Goal: Task Accomplishment & Management: Complete application form

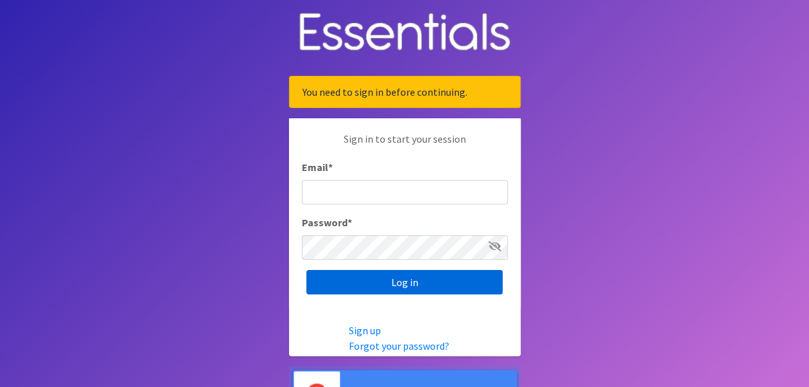
type input "[EMAIL_ADDRESS][DOMAIN_NAME]"
click at [396, 284] on input "Log in" at bounding box center [404, 282] width 196 height 24
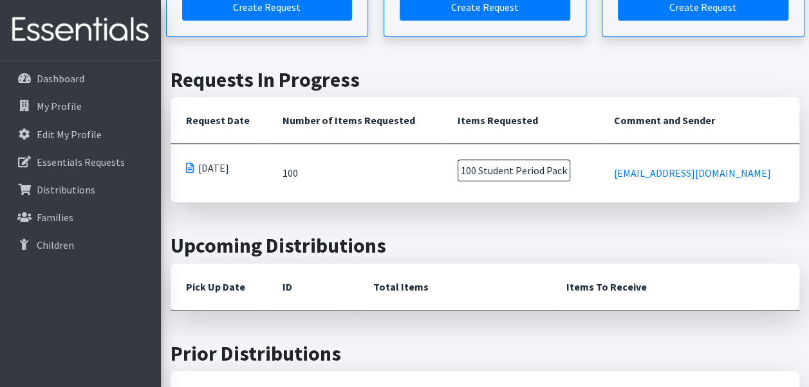
scroll to position [257, 0]
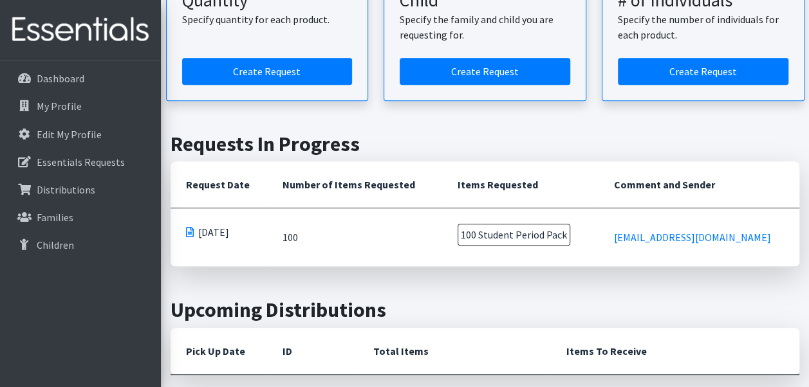
click at [189, 229] on span at bounding box center [190, 232] width 8 height 10
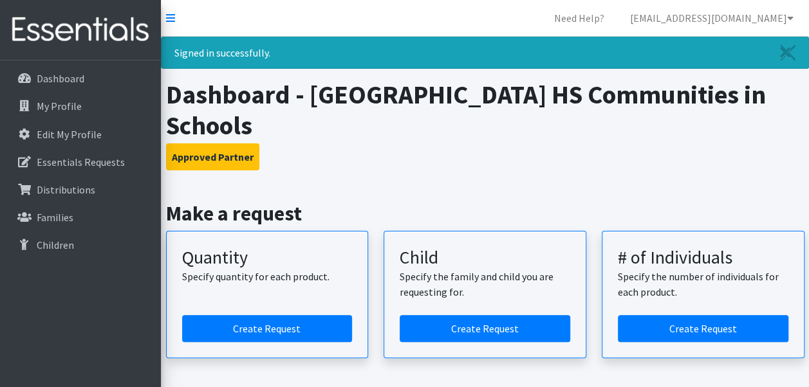
scroll to position [64, 0]
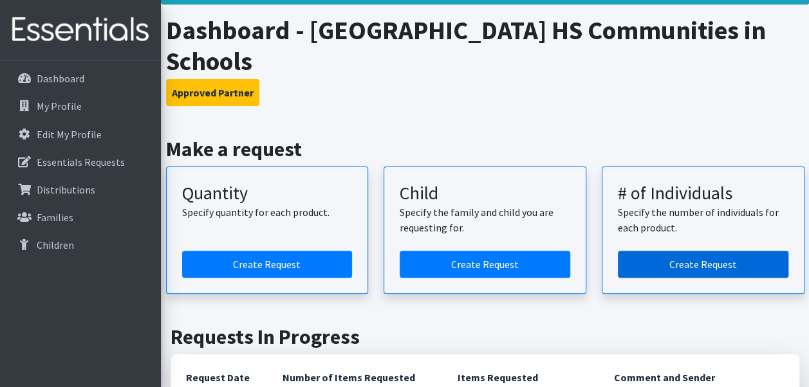
click at [679, 264] on link "Create Request" at bounding box center [703, 264] width 170 height 27
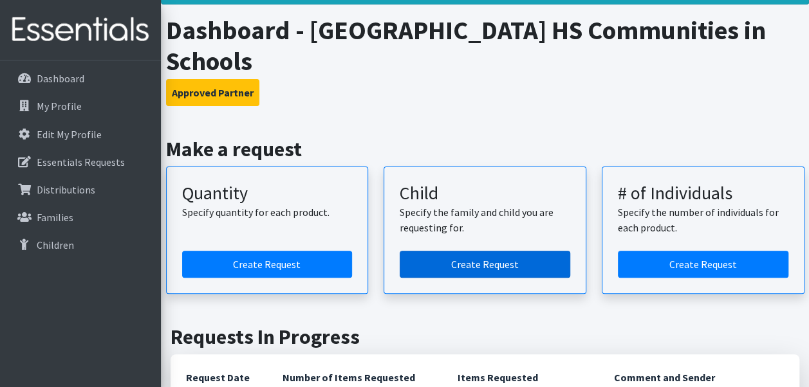
click at [485, 265] on link "Create Request" at bounding box center [485, 264] width 170 height 27
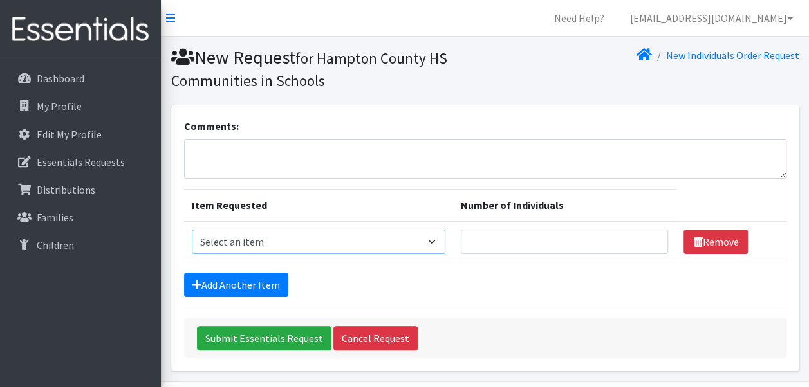
click at [434, 240] on select "Select an item (LOWCOUNTRY) REGULAR TAMPONS Adult Period Pack Student Period Pa…" at bounding box center [318, 242] width 253 height 24
click at [523, 283] on div "Add Another Item" at bounding box center [485, 285] width 602 height 24
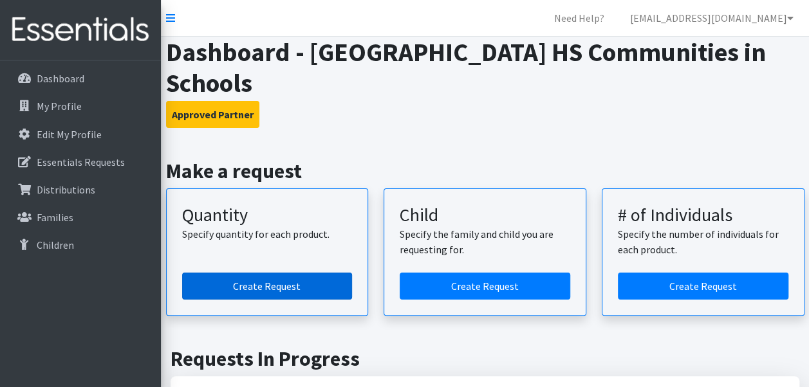
click at [293, 285] on link "Create Request" at bounding box center [267, 286] width 170 height 27
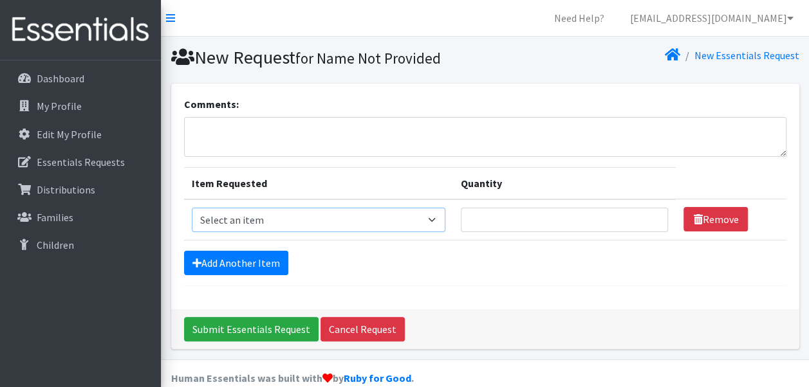
click at [432, 225] on select "Select an item (LOWCOUNTRY) REGULAR TAMPONS Adult Period Pack Student Period Pa…" at bounding box center [318, 220] width 253 height 24
click at [640, 296] on div "Comments: Item Requested Quantity Item Requested Select an item (LOWCOUNTRY) RE…" at bounding box center [485, 197] width 628 height 226
click at [44, 216] on p "Families" at bounding box center [55, 217] width 37 height 13
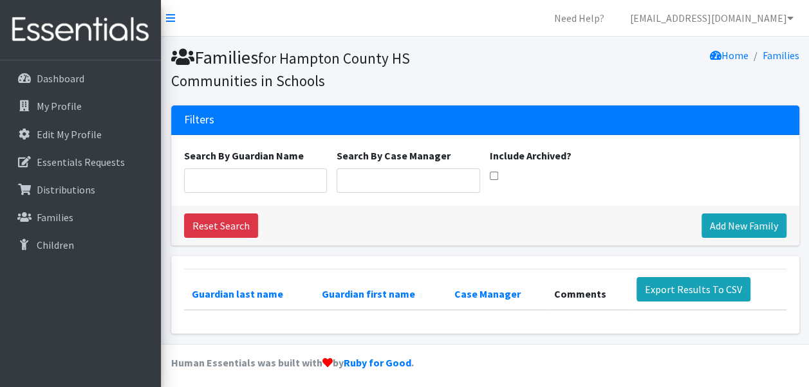
scroll to position [4, 0]
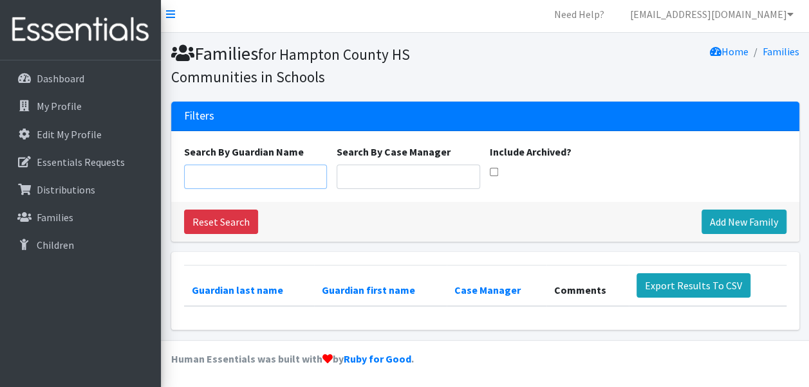
click at [254, 174] on input "Search By Guardian Name" at bounding box center [255, 177] width 143 height 24
click at [62, 158] on p "Essentials Requests" at bounding box center [81, 162] width 88 height 13
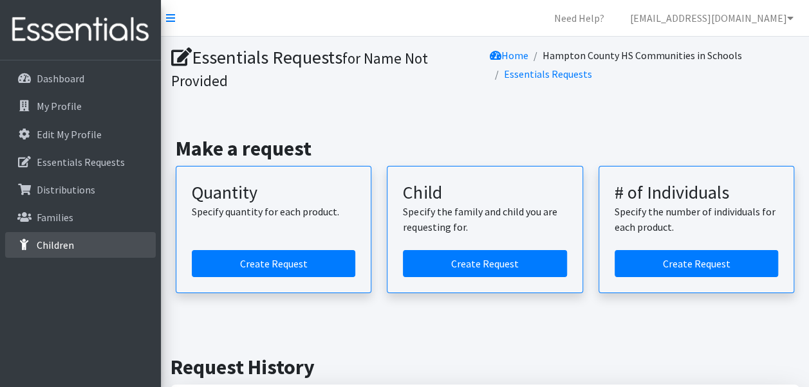
click at [56, 243] on p "Children" at bounding box center [55, 245] width 37 height 13
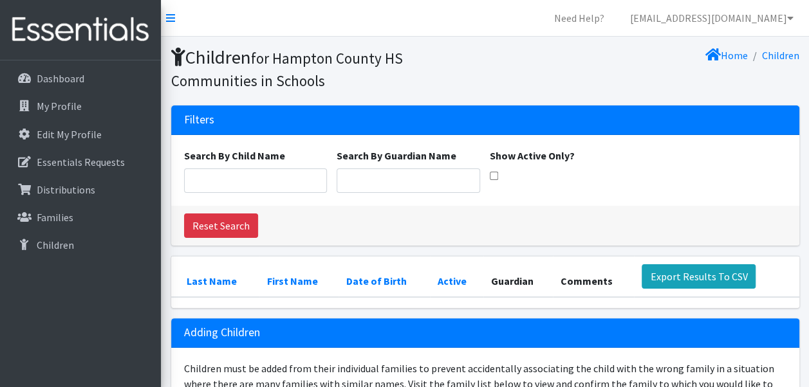
scroll to position [129, 0]
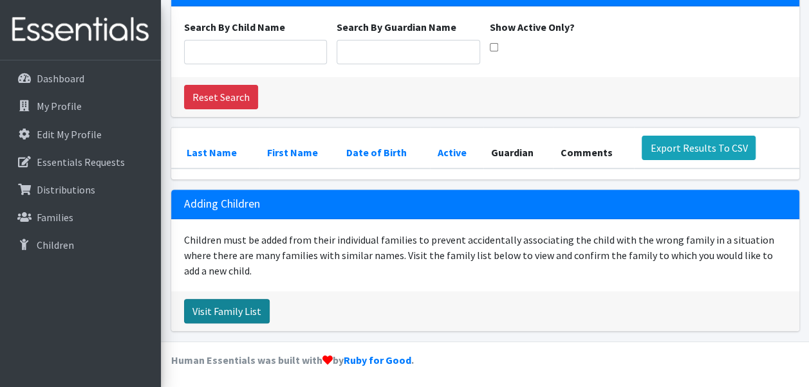
click at [222, 306] on link "Visit Family List" at bounding box center [227, 311] width 86 height 24
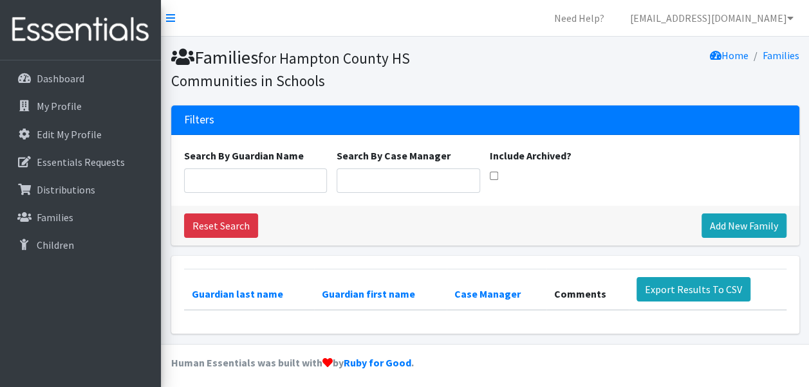
scroll to position [4, 0]
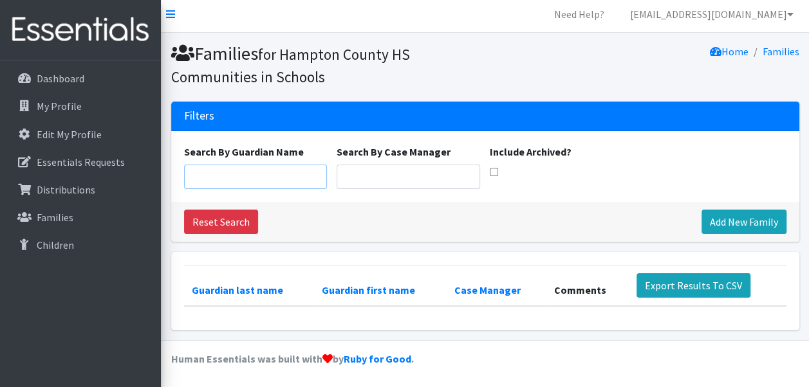
click at [239, 181] on input "Search By Guardian Name" at bounding box center [255, 177] width 143 height 24
type input "O"
type input "Tyra Orr"
click at [756, 223] on link "Add New Family" at bounding box center [743, 222] width 85 height 24
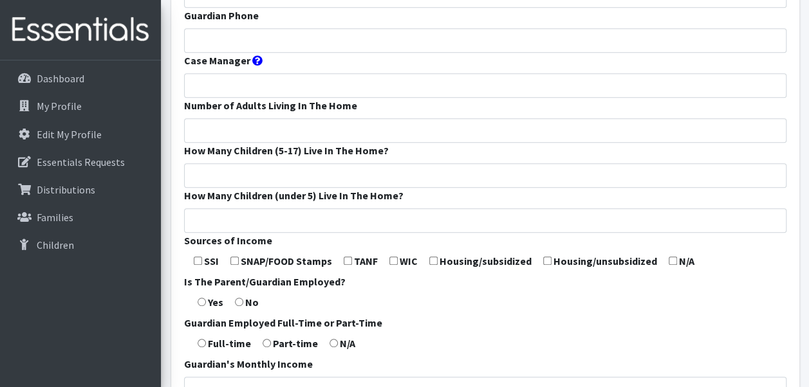
scroll to position [386, 0]
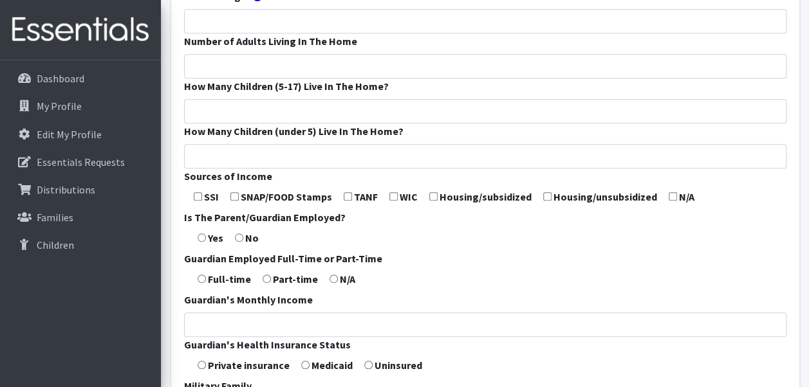
click at [203, 238] on input "radio" at bounding box center [202, 238] width 8 height 8
radio input "true"
click at [203, 278] on input "radio" at bounding box center [202, 279] width 8 height 8
radio input "true"
click at [203, 277] on input "radio" at bounding box center [202, 279] width 8 height 8
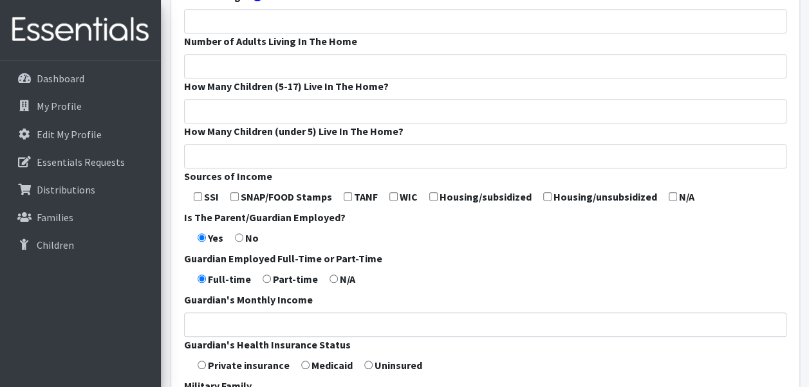
click at [331, 279] on input "radio" at bounding box center [333, 279] width 8 height 8
radio input "true"
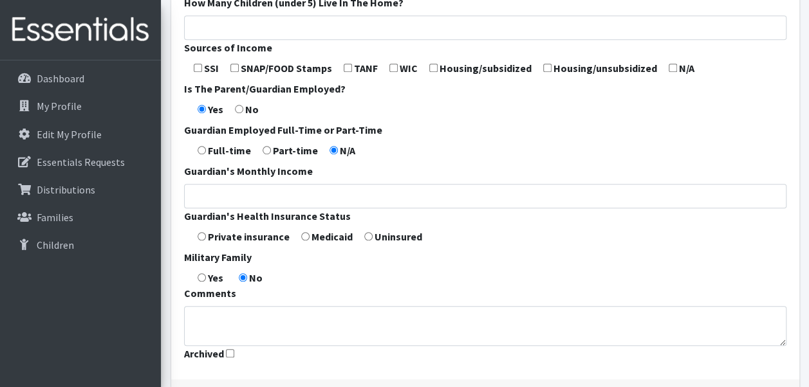
click at [201, 235] on input "radio" at bounding box center [202, 236] width 8 height 8
radio input "true"
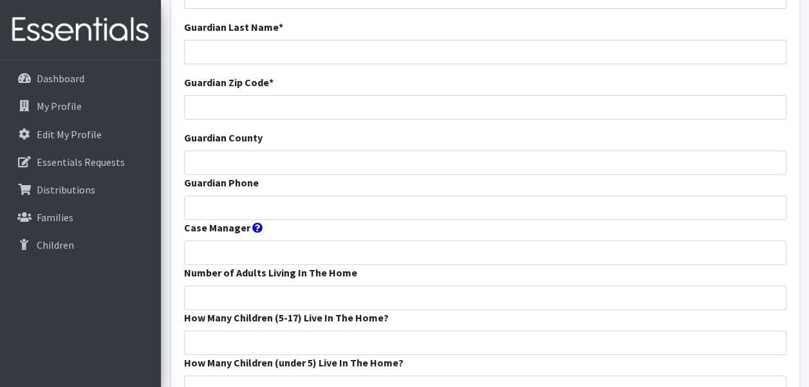
scroll to position [0, 0]
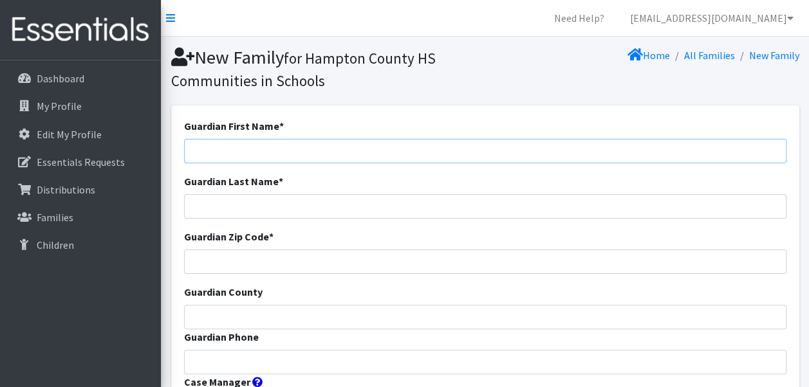
click at [237, 152] on input "Guardian First Name *" at bounding box center [485, 151] width 602 height 24
type input "Tyria"
click at [217, 203] on input "Guardian Last Name *" at bounding box center [485, 206] width 602 height 24
type input "Orr"
click at [208, 256] on input "Guardian Zip Code *" at bounding box center [485, 262] width 602 height 24
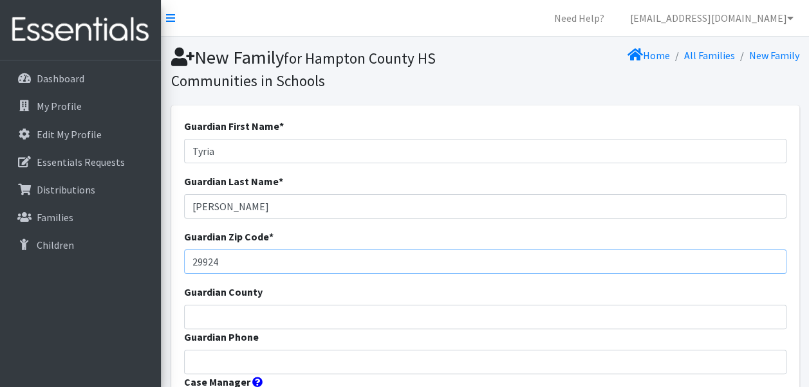
scroll to position [193, 0]
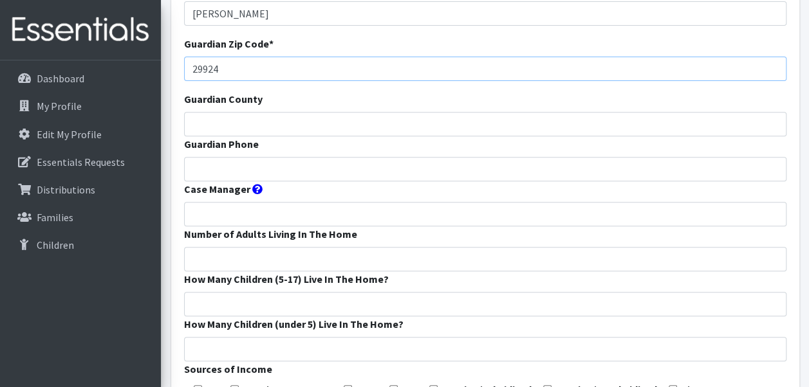
type input "29924"
click at [205, 124] on input "Guardian County" at bounding box center [485, 124] width 602 height 24
type input "Hampton"
click at [207, 215] on input "Case Manager" at bounding box center [485, 214] width 602 height 24
click at [253, 189] on icon at bounding box center [257, 189] width 10 height 10
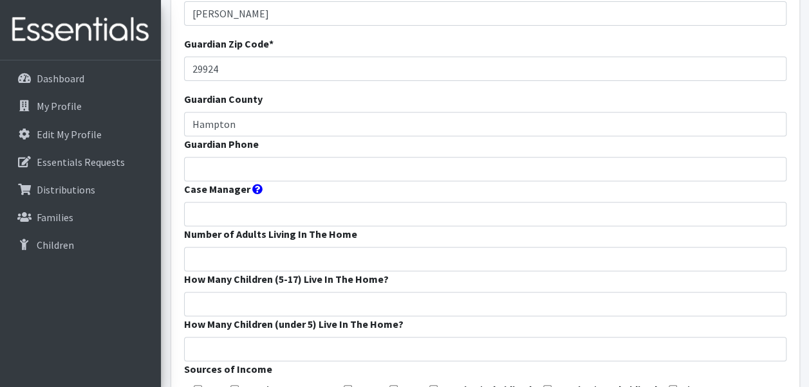
click at [253, 189] on icon at bounding box center [257, 189] width 10 height 10
click at [254, 189] on icon at bounding box center [257, 189] width 10 height 10
click at [209, 190] on label "Case Manager" at bounding box center [217, 188] width 66 height 15
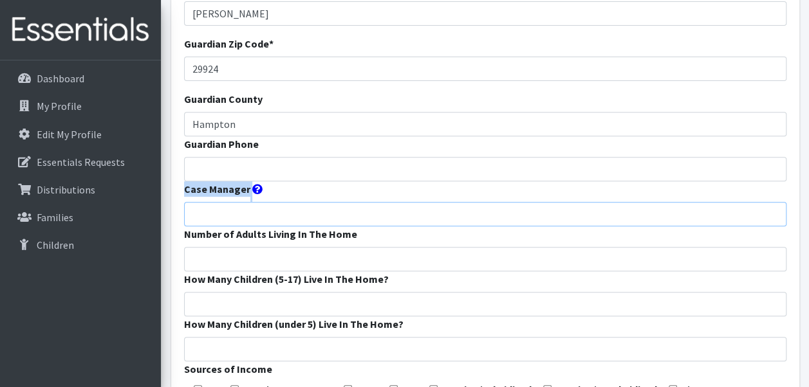
click at [209, 202] on input "Case Manager" at bounding box center [485, 214] width 602 height 24
type input "Y"
type input "Tonnya Grant"
click at [208, 256] on input "Number of Adults Living In The Home" at bounding box center [485, 259] width 602 height 24
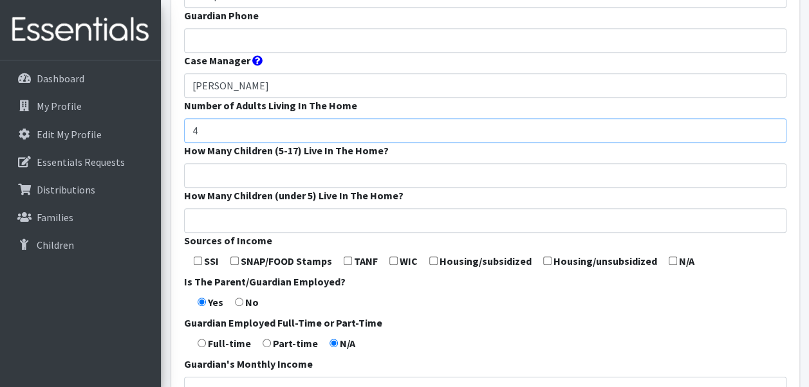
type input "4"
click at [224, 174] on input "How Many Children (5-17) Live In The Home?" at bounding box center [485, 175] width 602 height 24
type input "1"
click at [229, 217] on input "How Many Children (under 5) Live In The Home?" at bounding box center [485, 220] width 602 height 24
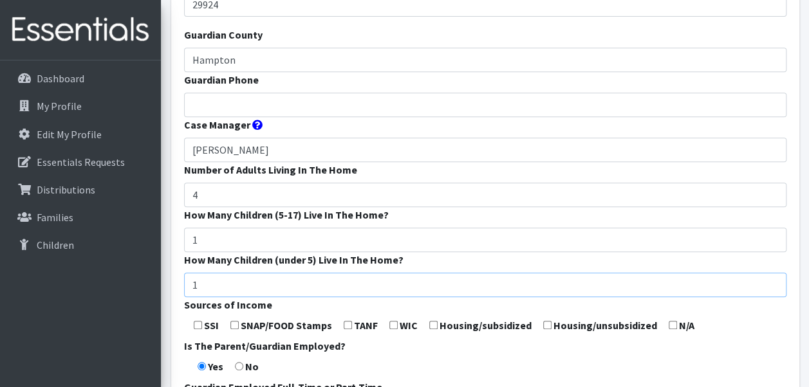
scroll to position [193, 0]
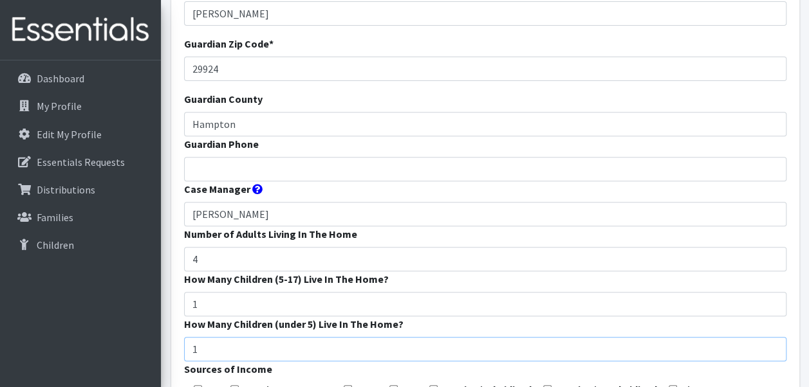
type input "1"
click at [235, 170] on input "Guardian Phone" at bounding box center [485, 169] width 602 height 24
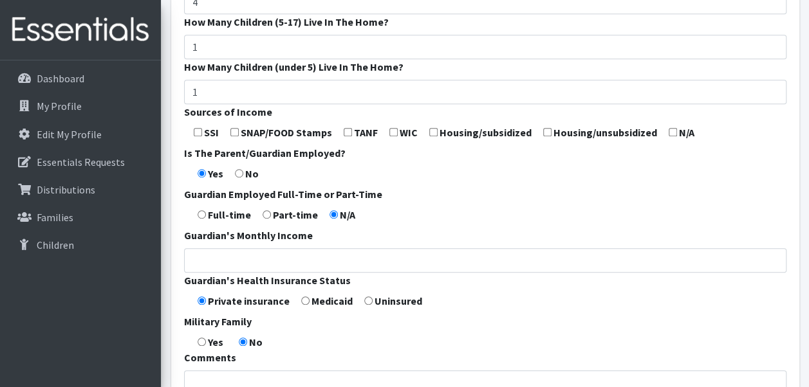
scroll to position [579, 0]
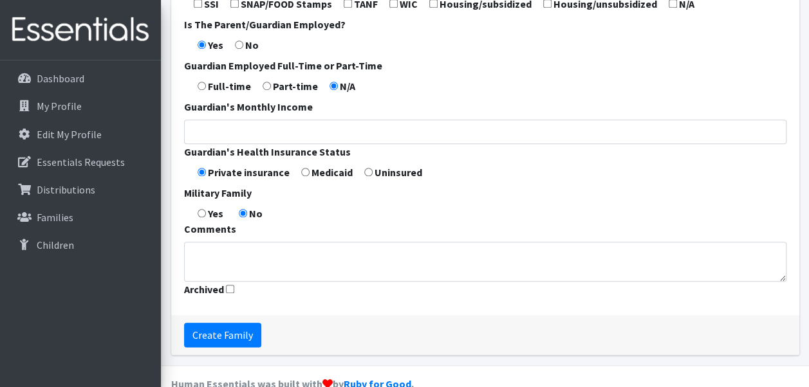
type input "8439427141"
click at [196, 133] on input "Guardian's Monthly Income" at bounding box center [485, 132] width 602 height 24
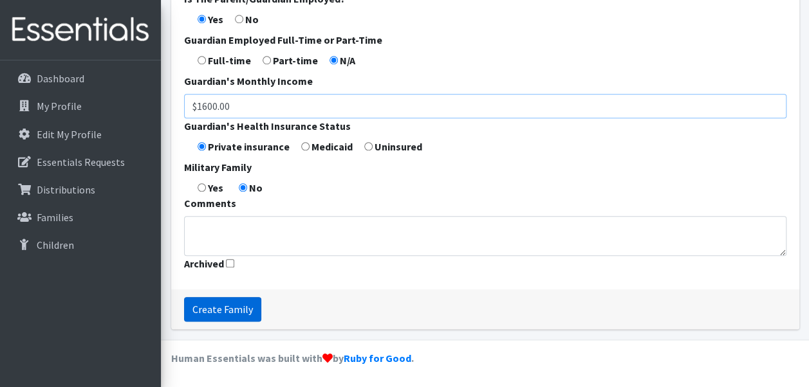
type input "$1600.00"
click at [217, 309] on input "Create Family" at bounding box center [222, 309] width 77 height 24
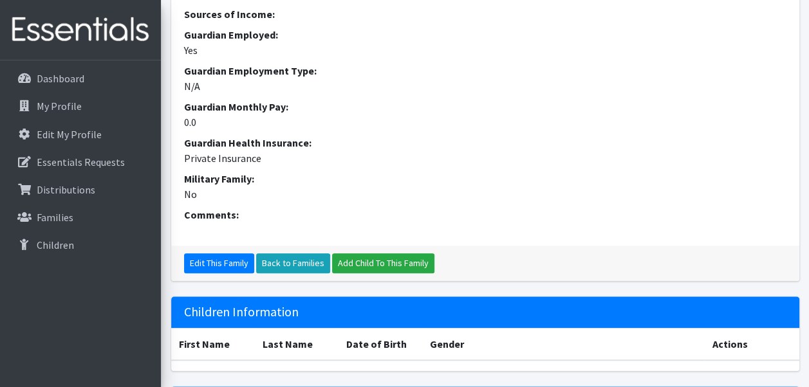
scroll to position [643, 0]
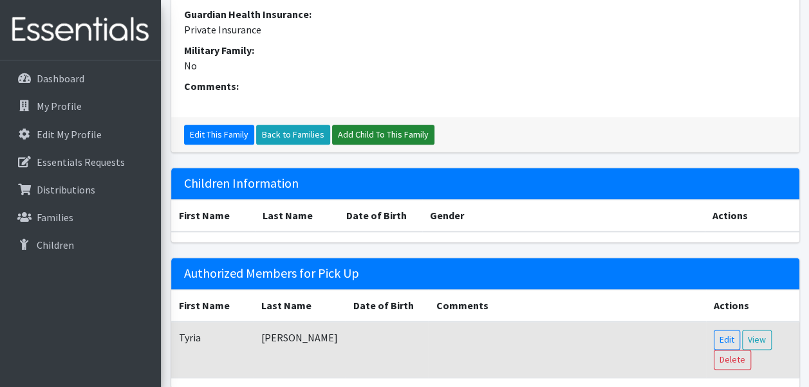
click at [360, 130] on link "Add Child To This Family" at bounding box center [383, 135] width 102 height 20
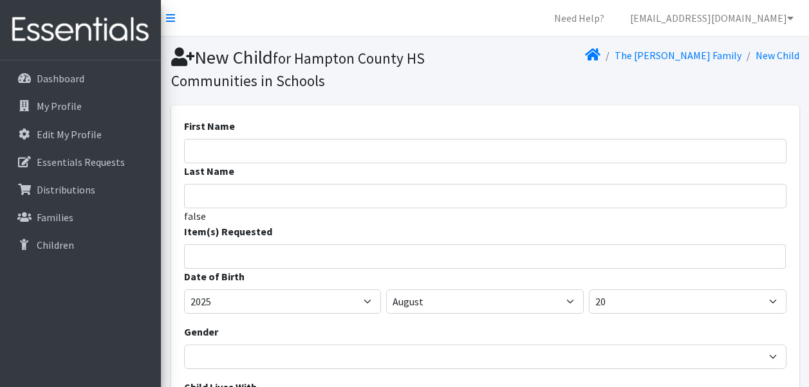
select select
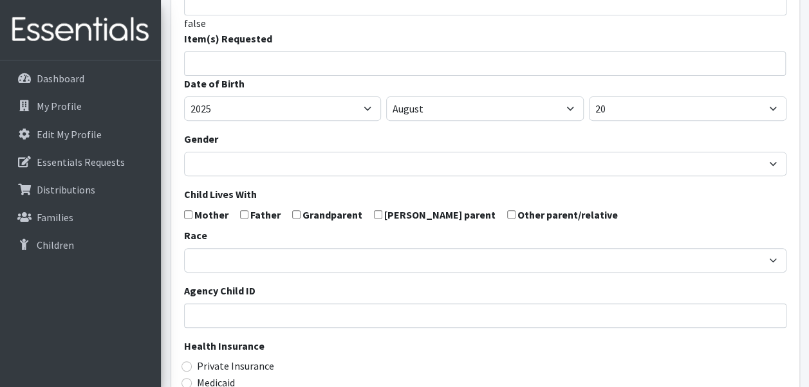
scroll to position [386, 0]
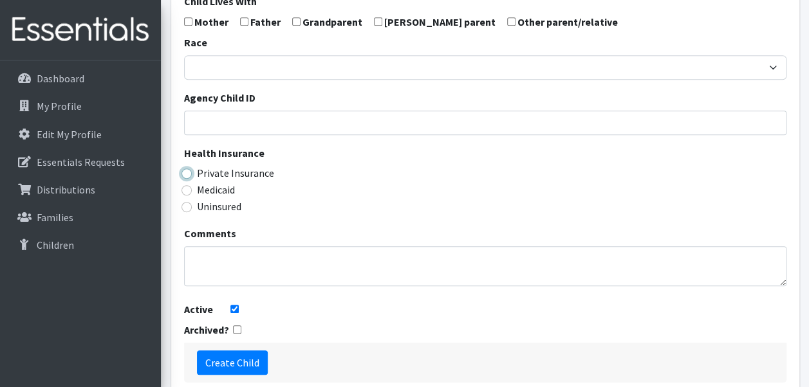
click at [189, 174] on input "Private Insurance" at bounding box center [186, 174] width 10 height 10
radio input "true"
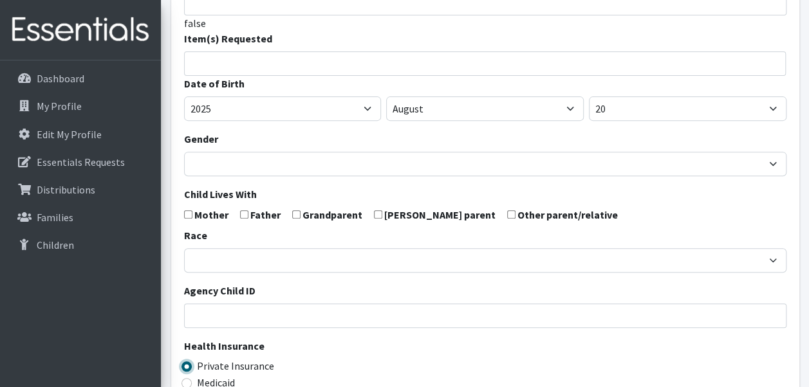
scroll to position [0, 0]
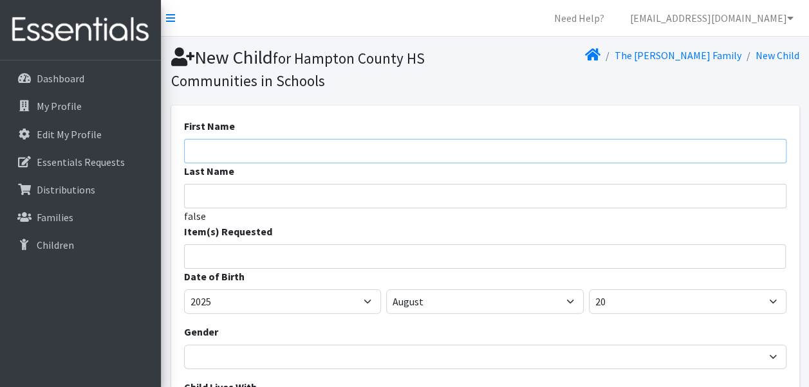
click at [198, 152] on input "First Name" at bounding box center [485, 151] width 602 height 24
click at [203, 199] on input "Last Name" at bounding box center [485, 196] width 602 height 24
drag, startPoint x: 213, startPoint y: 147, endPoint x: 178, endPoint y: 147, distance: 35.4
type input "Cherish"
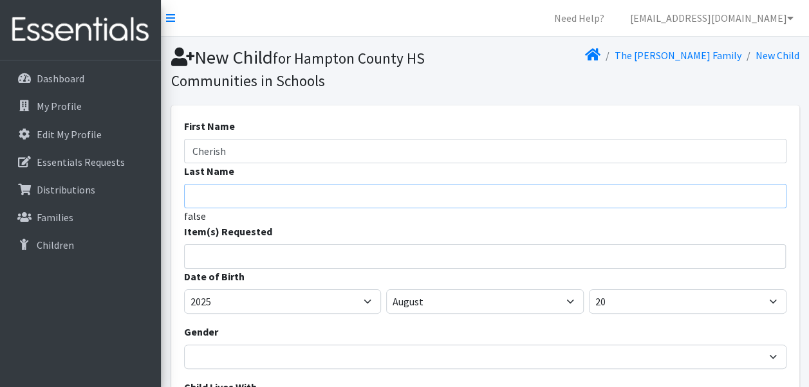
click at [202, 198] on input "Last Name" at bounding box center [485, 196] width 602 height 24
type input "[PERSON_NAME]"
drag, startPoint x: 205, startPoint y: 219, endPoint x: 178, endPoint y: 221, distance: 27.1
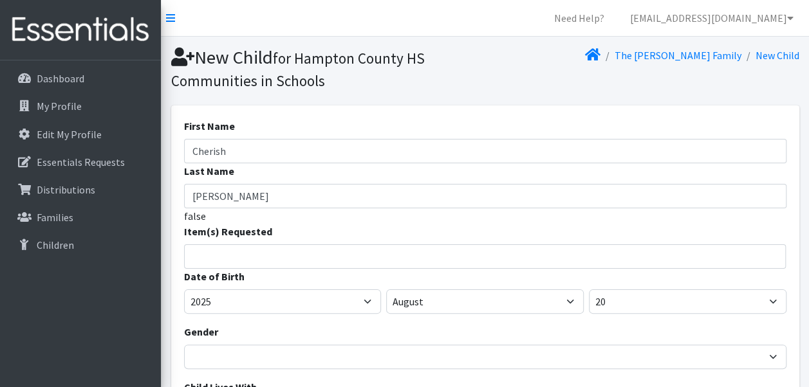
scroll to position [64, 0]
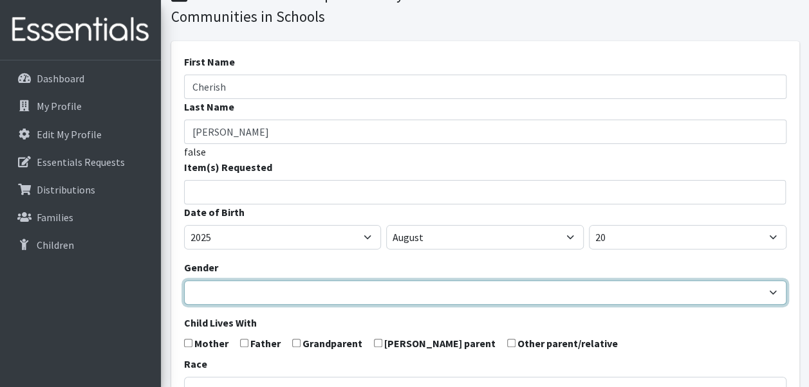
click at [221, 290] on select "Male Female" at bounding box center [485, 293] width 602 height 24
click at [221, 291] on select "Male Female" at bounding box center [485, 293] width 602 height 24
click at [775, 296] on select "Male Female" at bounding box center [485, 293] width 602 height 24
select select "[DEMOGRAPHIC_DATA]"
click at [184, 281] on select "Male Female" at bounding box center [485, 293] width 602 height 24
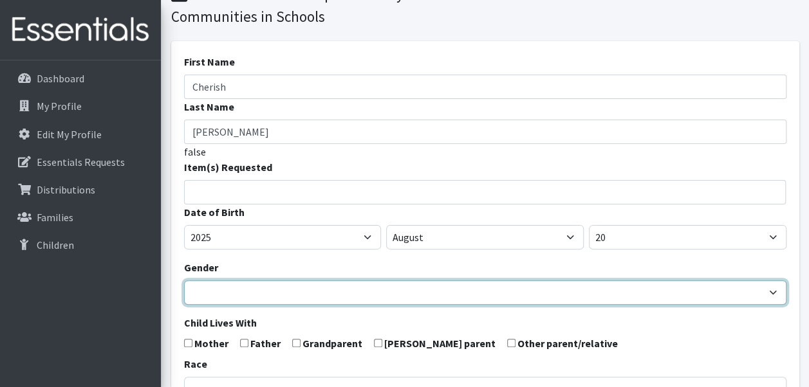
scroll to position [129, 0]
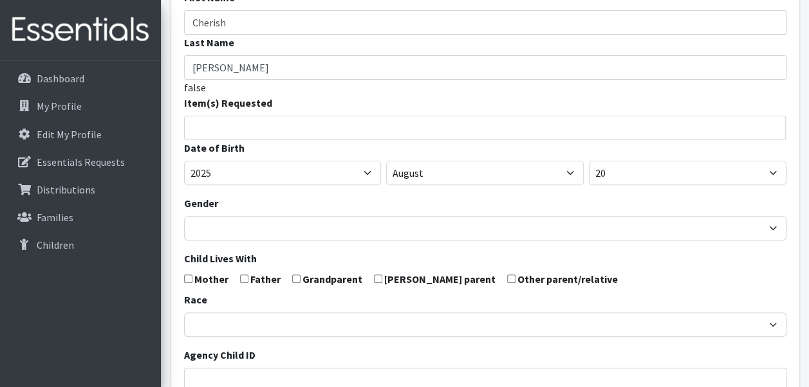
click at [185, 277] on input "checkbox" at bounding box center [188, 279] width 8 height 8
checkbox input "true"
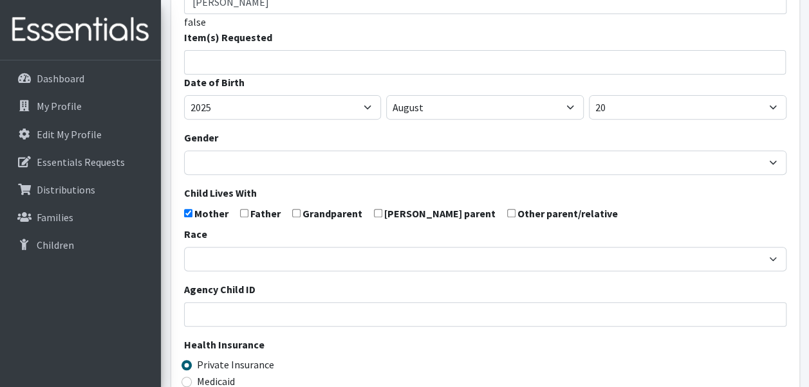
scroll to position [0, 0]
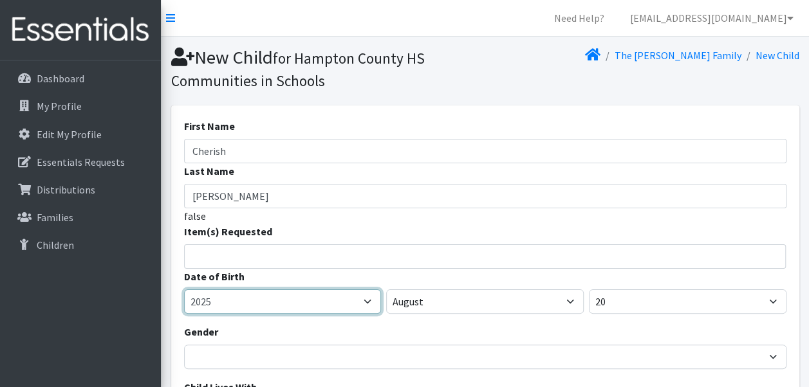
click at [367, 304] on select "2005 2006 2007 2008 2009 2010 2011 2012 2013 2014 2015 2016 2017 2018 2019 2020…" at bounding box center [283, 302] width 198 height 24
select select "2008"
click at [184, 290] on select "2005 2006 2007 2008 2009 2010 2011 2012 2013 2014 2015 2016 2017 2018 2019 2020…" at bounding box center [283, 302] width 198 height 24
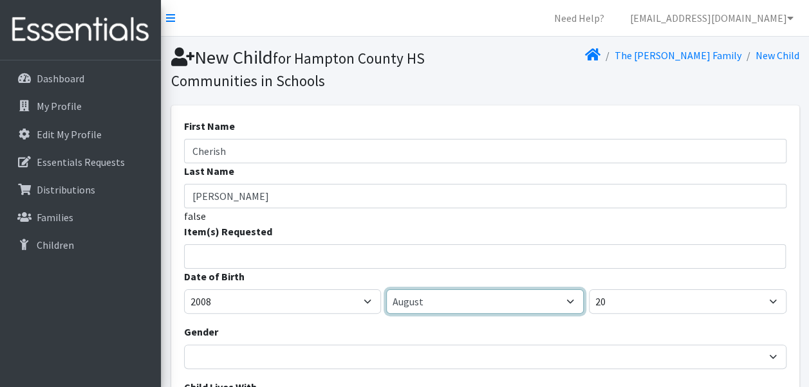
click at [566, 303] on select "January February March April May June July August September October November De…" at bounding box center [485, 302] width 198 height 24
select select "9"
click at [386, 290] on select "January February March April May June July August September October November De…" at bounding box center [485, 302] width 198 height 24
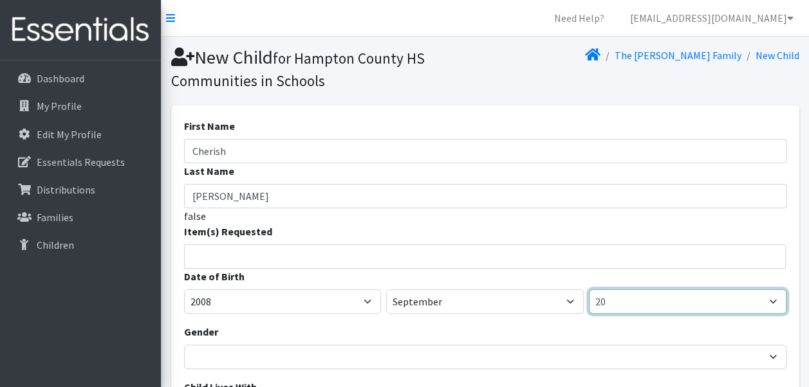
click at [778, 302] on select "1 2 3 4 5 6 7 8 9 10 11 12 13 14 15 16 17 18 19 20 21 22 23 24 25 26 27 28 29 3…" at bounding box center [688, 302] width 198 height 24
select select "22"
click at [589, 290] on select "1 2 3 4 5 6 7 8 9 10 11 12 13 14 15 16 17 18 19 20 21 22 23 24 25 26 27 28 29 3…" at bounding box center [688, 302] width 198 height 24
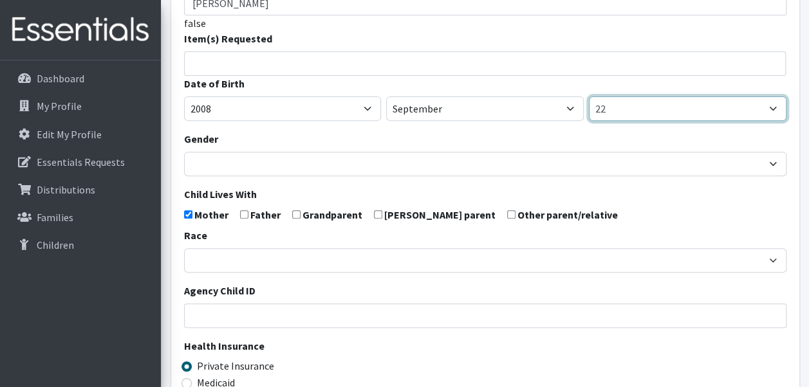
scroll to position [64, 0]
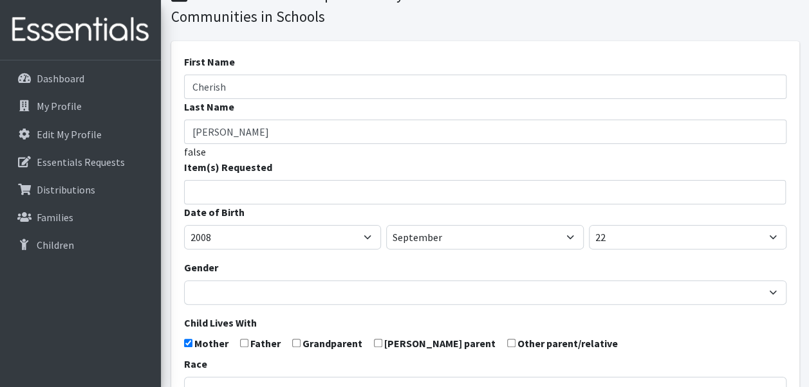
click at [221, 193] on input "search" at bounding box center [495, 191] width 598 height 12
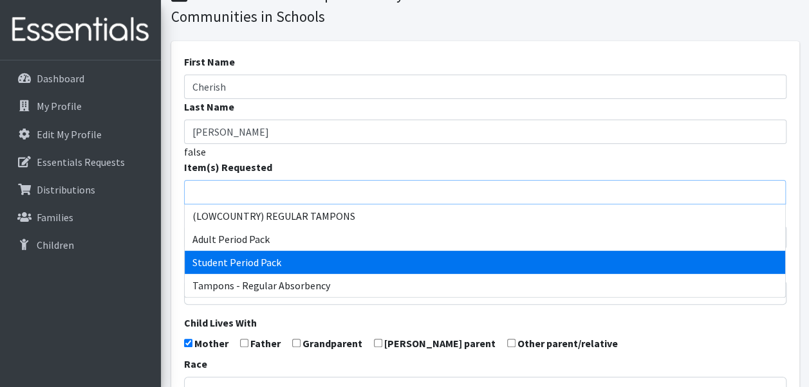
select select "7757"
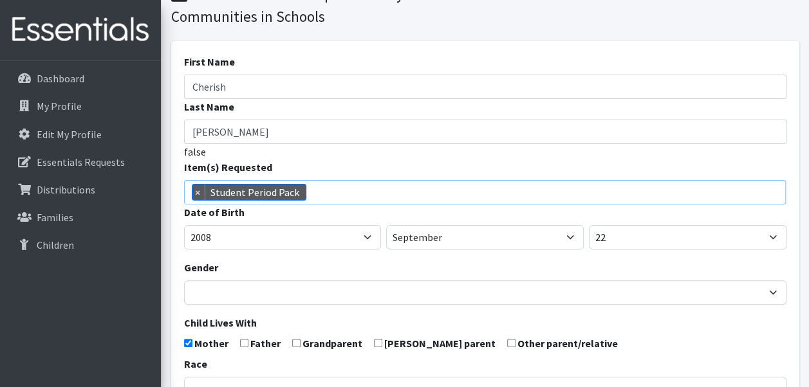
click at [373, 194] on span "× Student Period Pack" at bounding box center [485, 192] width 602 height 24
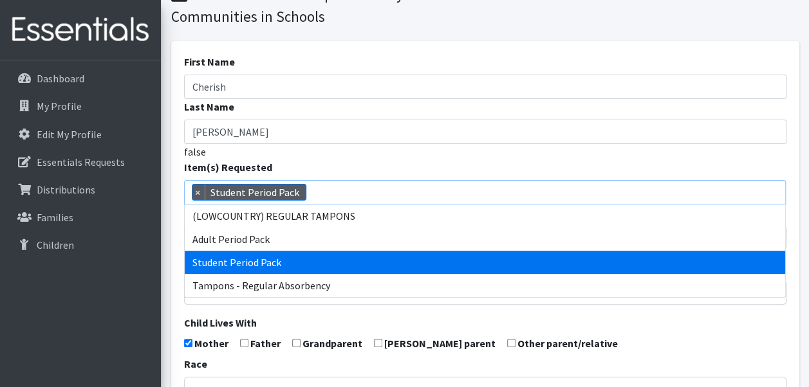
click at [373, 194] on span "× Student Period Pack" at bounding box center [485, 192] width 602 height 24
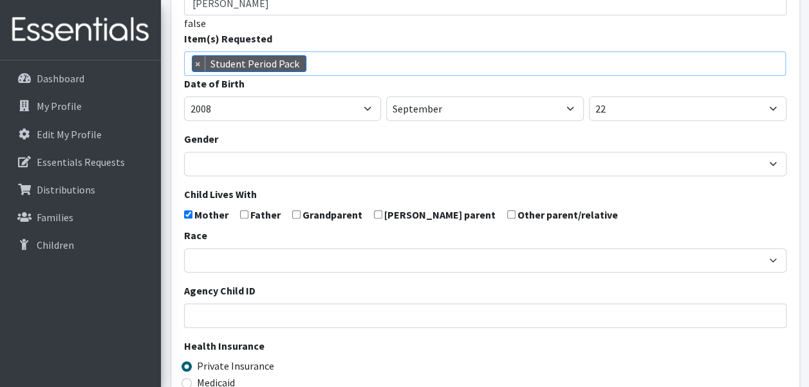
scroll to position [257, 0]
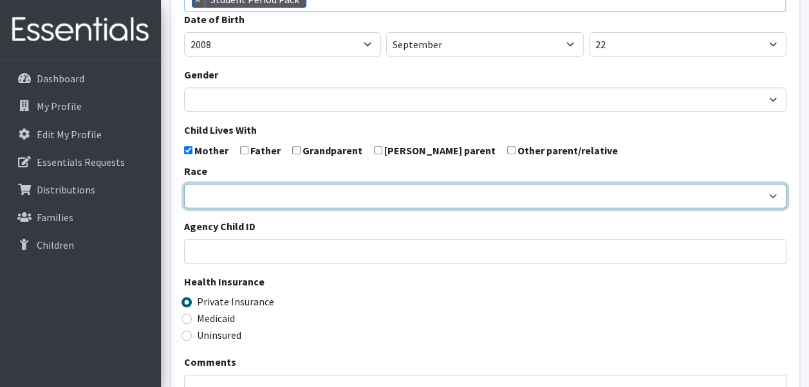
click at [244, 199] on select "African American Caucasian Hispanic Asian American Indian Pacific Islander Mult…" at bounding box center [485, 196] width 602 height 24
select select "African American"
click at [184, 184] on select "African American Caucasian Hispanic Asian American Indian Pacific Islander Mult…" at bounding box center [485, 196] width 602 height 24
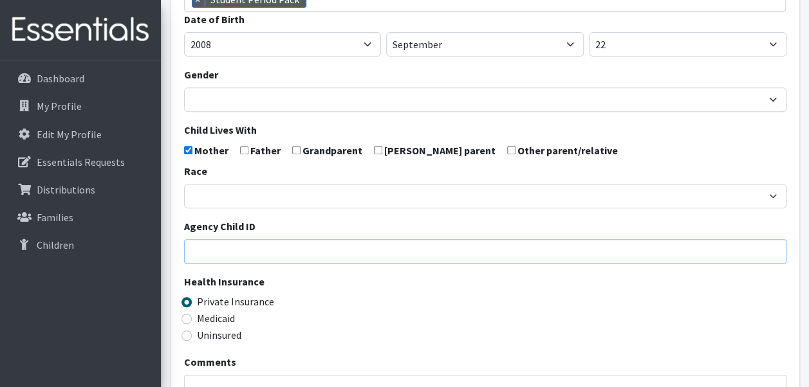
click at [252, 252] on input "Agency Child ID" at bounding box center [485, 251] width 602 height 24
paste input "250111781"
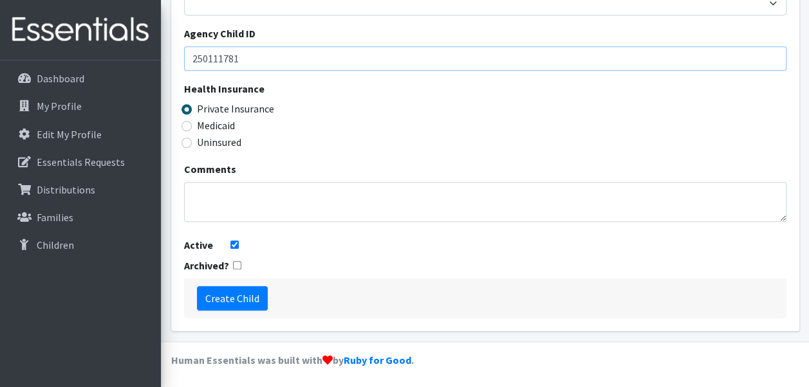
type input "250111781"
click at [226, 208] on textarea "Comments" at bounding box center [485, 202] width 602 height 40
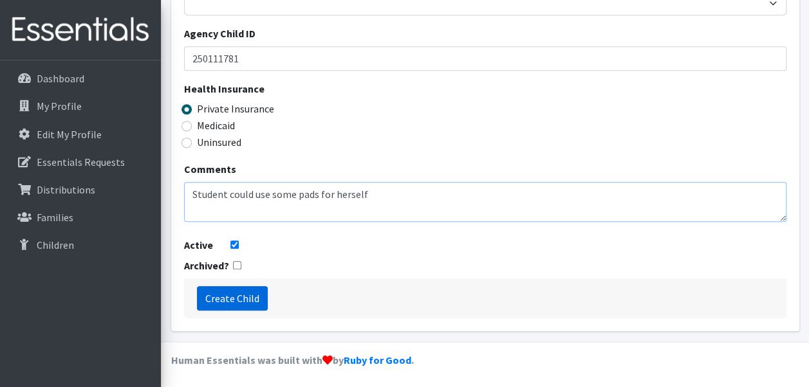
type textarea "Student could use some pads for herself"
click at [228, 299] on input "Create Child" at bounding box center [232, 298] width 71 height 24
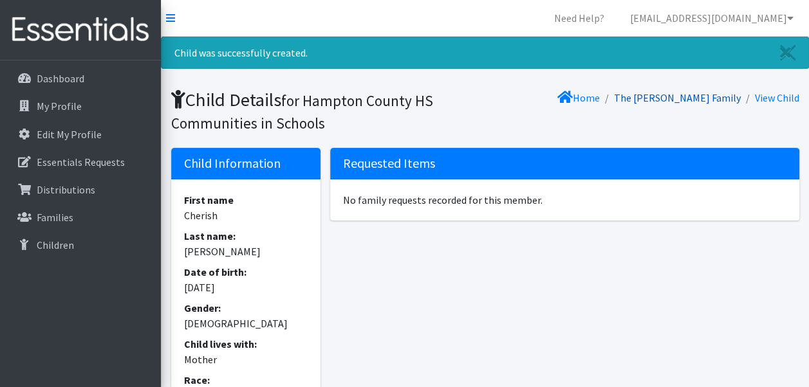
click at [706, 97] on link "The [PERSON_NAME] Family" at bounding box center [677, 97] width 127 height 13
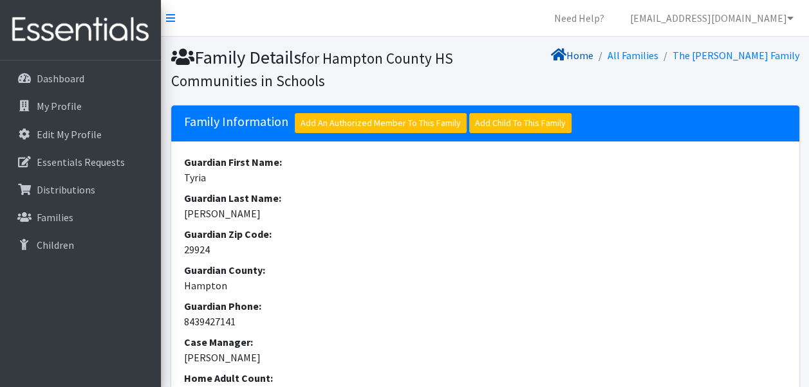
click at [593, 53] on link "Home" at bounding box center [572, 55] width 42 height 13
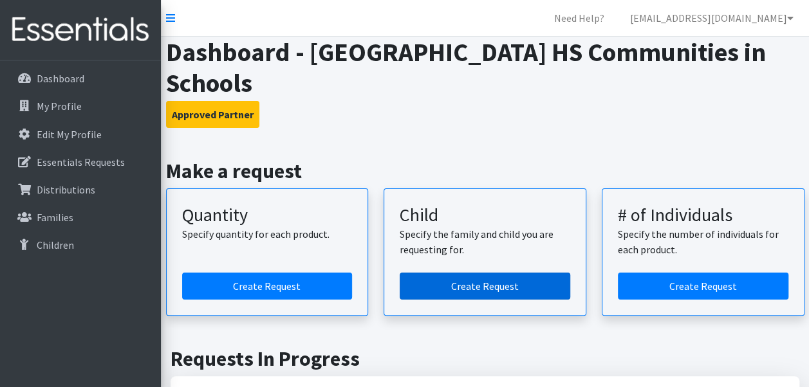
click at [459, 281] on link "Create Request" at bounding box center [485, 286] width 170 height 27
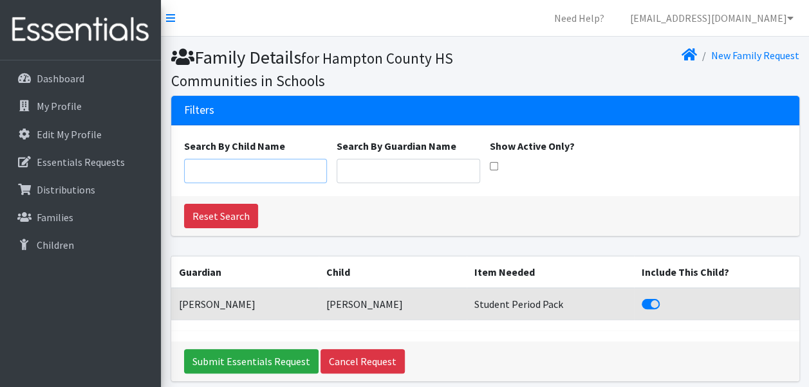
click at [268, 167] on input "Search By Child Name" at bounding box center [255, 171] width 143 height 24
type input "o"
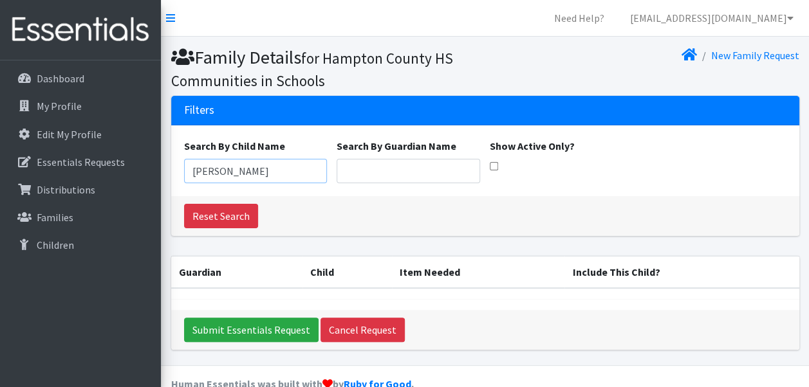
scroll to position [24, 0]
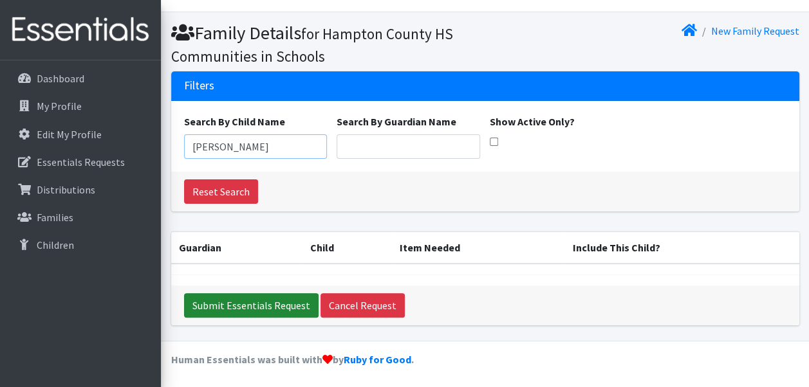
type input "[PERSON_NAME]"
click at [259, 301] on input "Submit Essentials Request" at bounding box center [251, 305] width 134 height 24
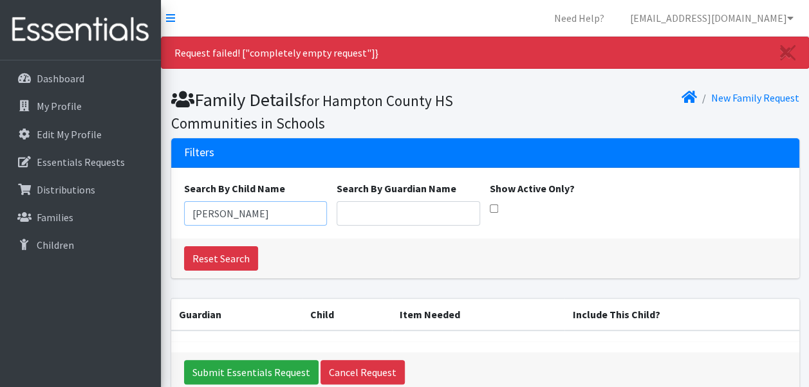
drag, startPoint x: 250, startPoint y: 209, endPoint x: 171, endPoint y: 199, distance: 79.1
click at [171, 199] on div "Search By Child Name [PERSON_NAME] Search By Guardian Name Show Active Only?" at bounding box center [485, 203] width 628 height 71
type input "[PERSON_NAME]"
click at [221, 258] on link "Reset Search" at bounding box center [221, 258] width 74 height 24
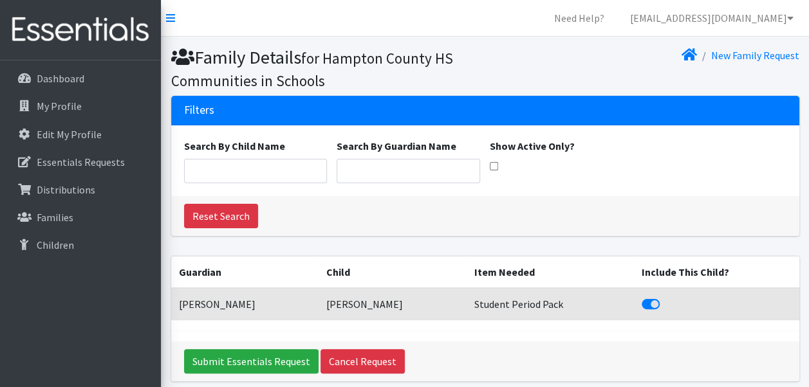
click at [232, 308] on td "Tyria Orr" at bounding box center [245, 304] width 148 height 32
click at [242, 356] on input "Submit Essentials Request" at bounding box center [251, 361] width 134 height 24
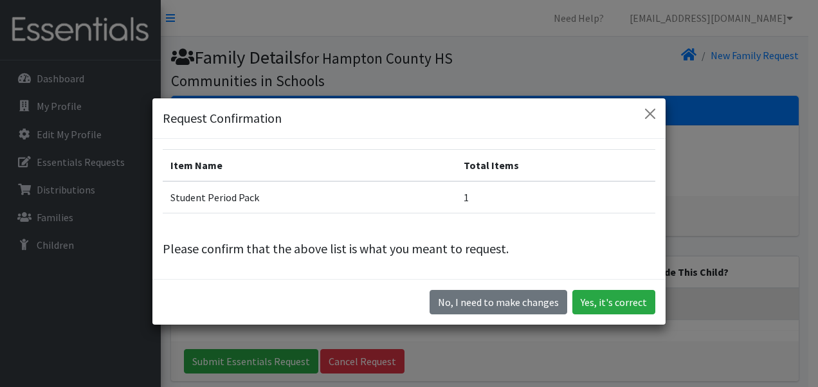
drag, startPoint x: 480, startPoint y: 192, endPoint x: 441, endPoint y: 201, distance: 39.8
click at [441, 201] on tr "Student Period Pack 1" at bounding box center [409, 197] width 493 height 32
drag, startPoint x: 441, startPoint y: 201, endPoint x: 584, endPoint y: 214, distance: 143.3
click at [584, 214] on div "Item Name Total Items Student Period Pack 1 Please confirm that the above list …" at bounding box center [408, 209] width 513 height 140
click at [614, 304] on button "Yes, it's correct" at bounding box center [614, 302] width 83 height 24
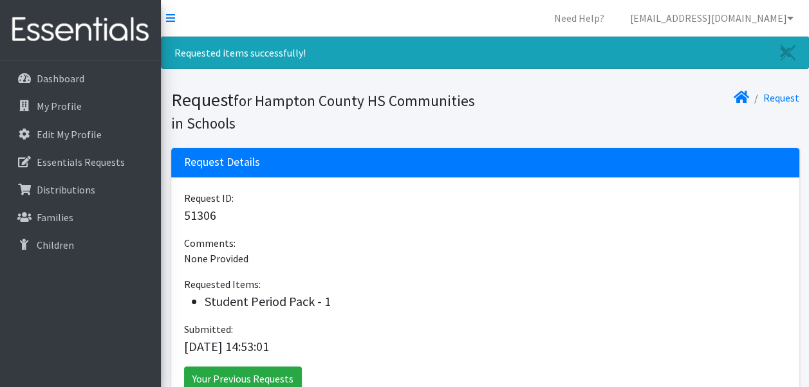
scroll to position [84, 0]
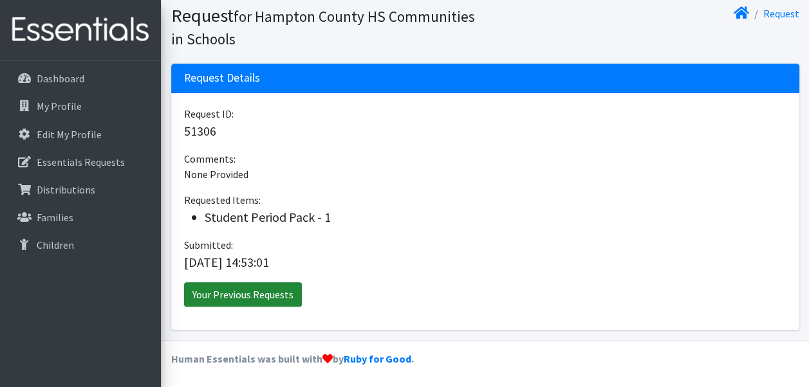
click at [259, 299] on link "Your Previous Requests" at bounding box center [243, 294] width 118 height 24
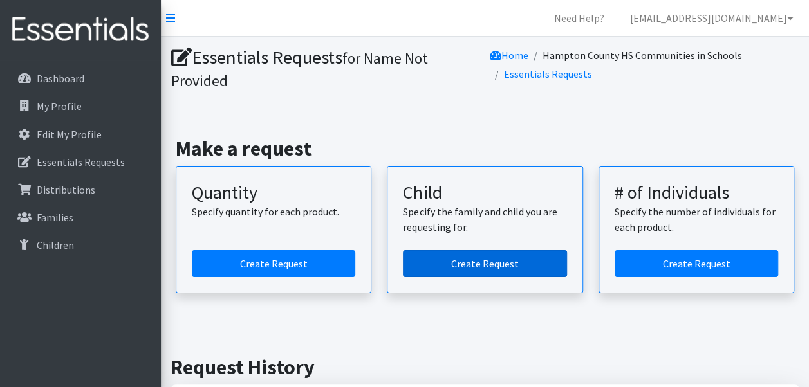
click at [448, 265] on link "Create Request" at bounding box center [484, 263] width 163 height 27
